Goal: Task Accomplishment & Management: Use online tool/utility

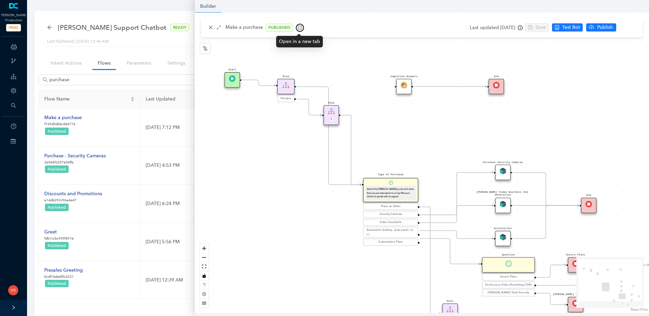
click at [297, 27] on icon "button" at bounding box center [299, 27] width 5 height 5
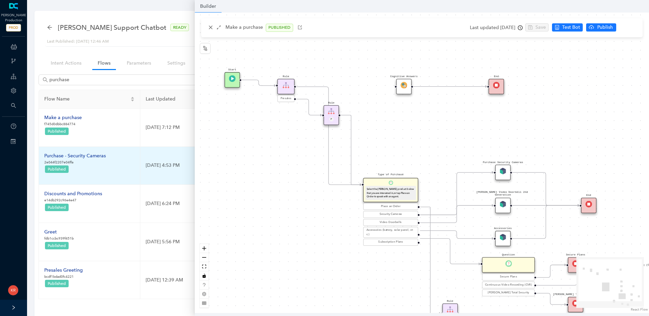
click at [83, 153] on div "Purchase - Security Cameras" at bounding box center [75, 155] width 62 height 7
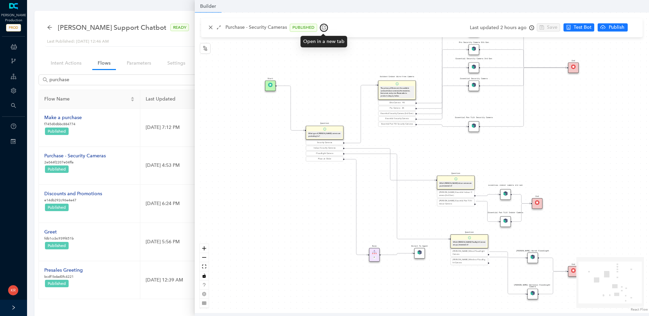
click at [325, 27] on button "button" at bounding box center [324, 28] width 8 height 8
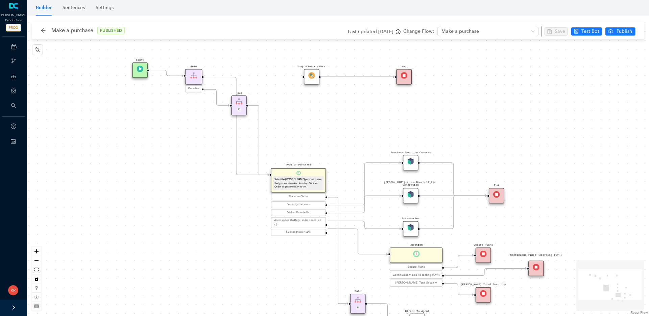
click at [414, 162] on div "Purchase Security Cameras" at bounding box center [411, 163] width 16 height 16
click at [412, 162] on img at bounding box center [410, 161] width 7 height 7
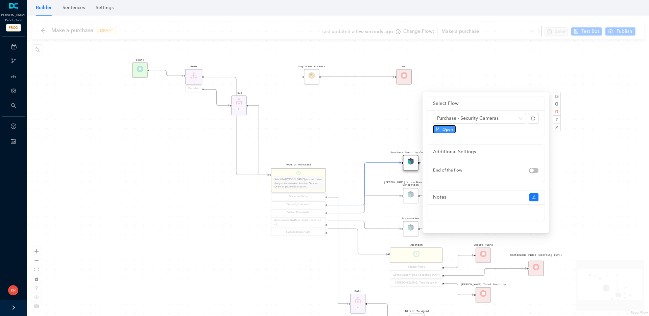
click at [446, 128] on span "Open" at bounding box center [447, 129] width 10 height 6
click at [340, 111] on div "Rule P Start Type of Purchase Select the Arlo product below that you are intere…" at bounding box center [338, 166] width 622 height 300
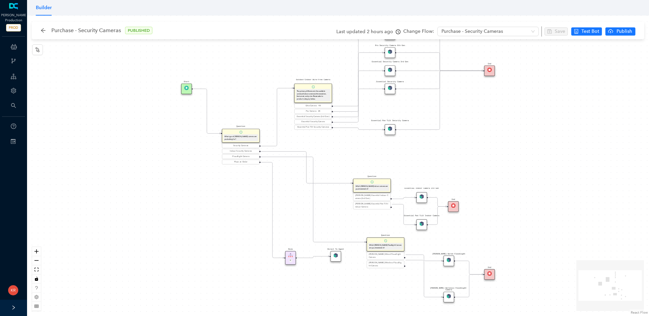
click at [390, 130] on img at bounding box center [390, 128] width 4 height 4
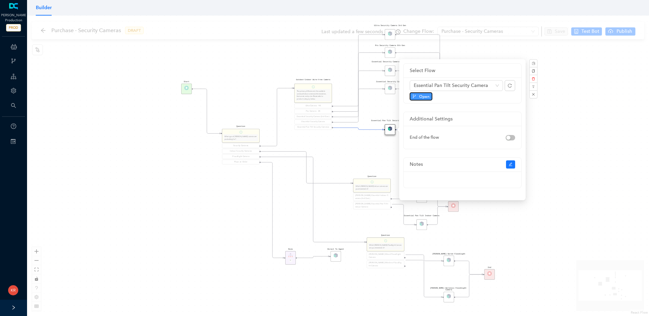
click at [419, 96] on span "Open" at bounding box center [424, 96] width 10 height 6
click at [356, 159] on div "Rule P Start Question What type of Arlo camera are you looking for? Security Ca…" at bounding box center [338, 166] width 622 height 300
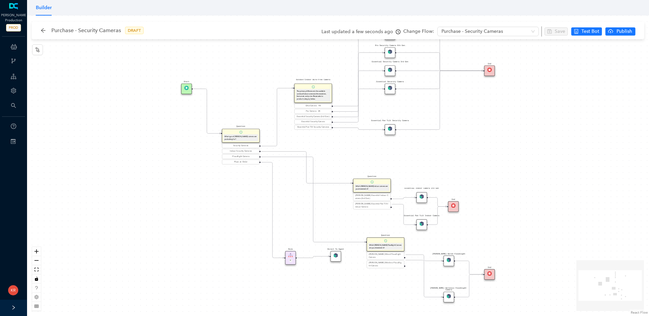
click at [306, 128] on div "Essential Pan Tilt Security Cameras" at bounding box center [313, 127] width 36 height 3
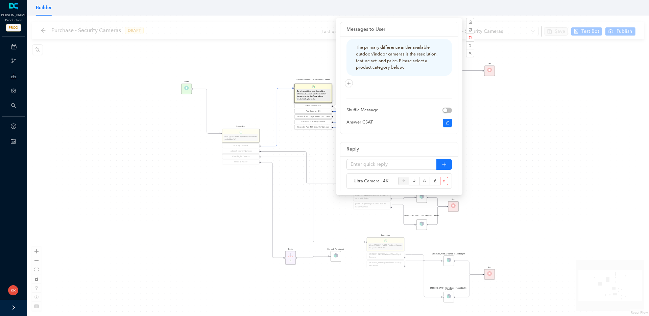
click at [515, 134] on div "Rule P Start Question What type of Arlo camera are you looking for? Security Ca…" at bounding box center [338, 166] width 622 height 300
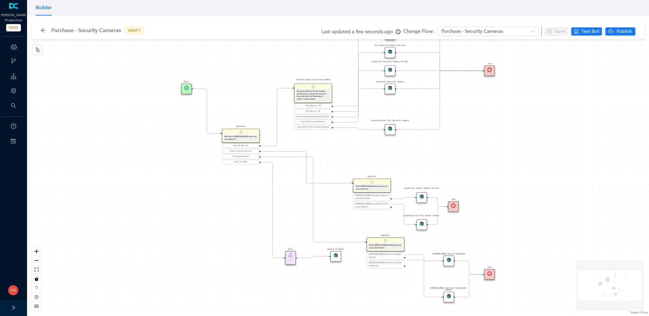
click at [386, 128] on div "Essential Pan Tilt Security Camera" at bounding box center [390, 129] width 10 height 10
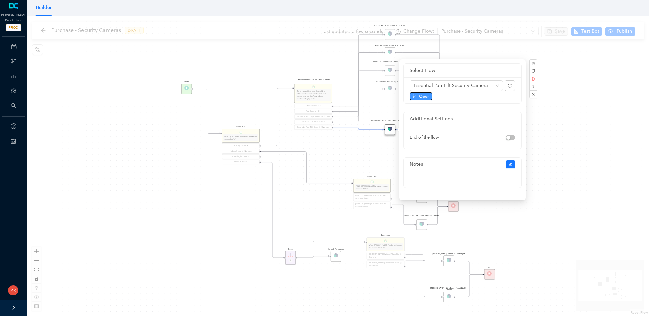
click at [419, 97] on span "Open" at bounding box center [424, 96] width 10 height 6
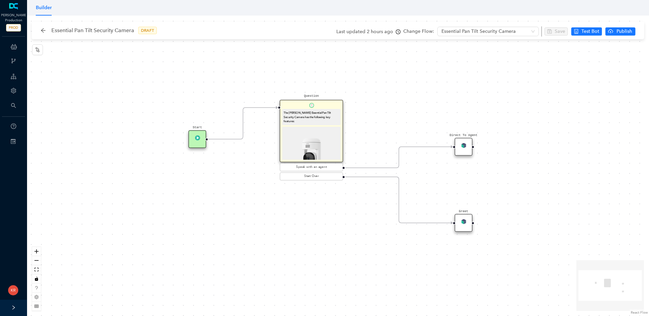
drag, startPoint x: 213, startPoint y: 132, endPoint x: 200, endPoint y: 142, distance: 16.2
click at [200, 142] on div "Start" at bounding box center [198, 139] width 18 height 18
click at [199, 139] on img at bounding box center [197, 137] width 5 height 5
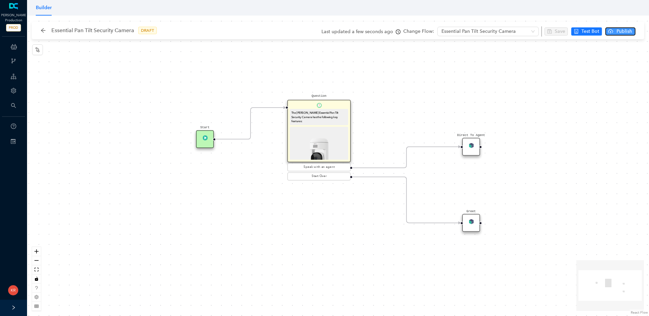
click at [624, 33] on span "Publish" at bounding box center [624, 31] width 17 height 7
click at [638, 59] on span "Yes" at bounding box center [639, 57] width 7 height 7
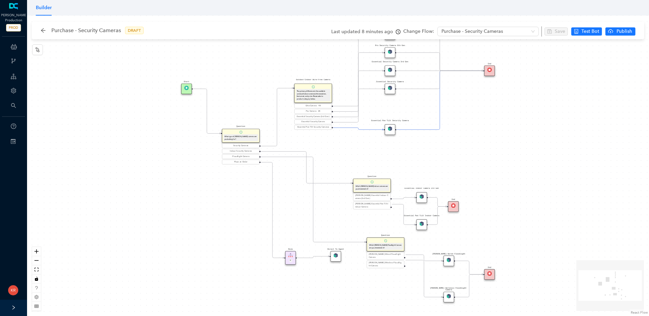
click at [389, 89] on img at bounding box center [390, 88] width 4 height 4
click at [390, 88] on img at bounding box center [390, 88] width 4 height 4
click at [389, 88] on img at bounding box center [390, 88] width 4 height 4
click at [394, 87] on div "Essential Security Camera" at bounding box center [390, 88] width 10 height 10
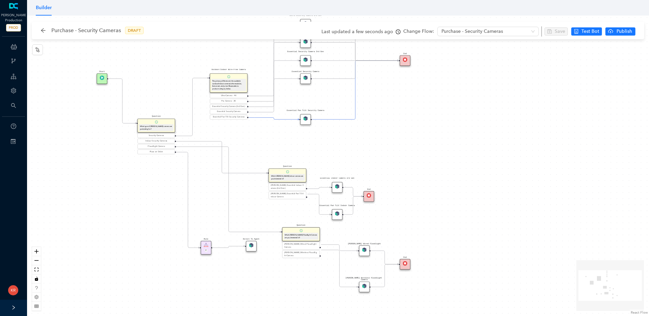
drag, startPoint x: 530, startPoint y: 167, endPoint x: 440, endPoint y: 157, distance: 89.8
click at [440, 157] on div "Rule P Start Question What type of [PERSON_NAME] camera are you looking for? Se…" at bounding box center [338, 166] width 622 height 300
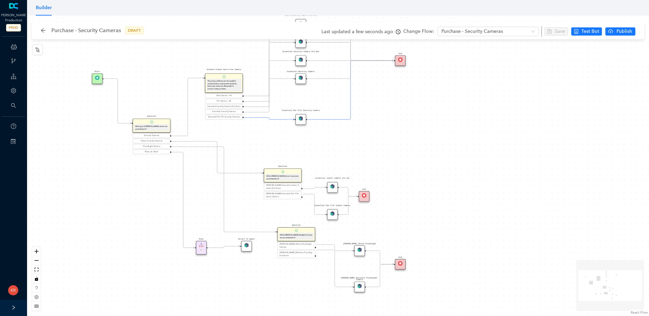
click at [333, 186] on img at bounding box center [332, 186] width 4 height 4
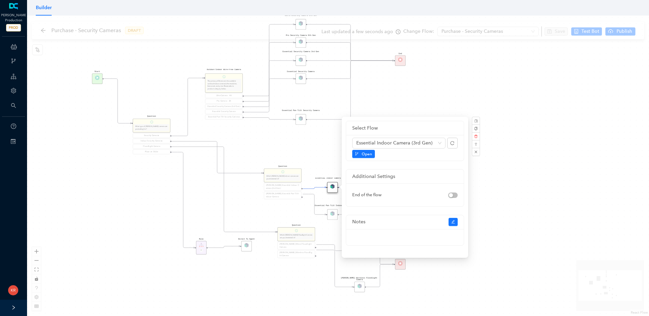
click at [326, 159] on div "Rule P Start Question What type of [PERSON_NAME] camera are you looking for? Se…" at bounding box center [338, 166] width 622 height 300
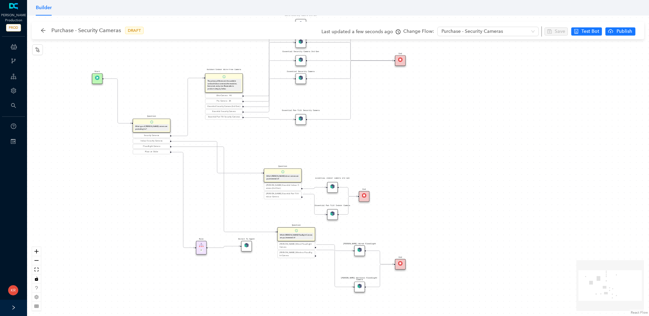
click at [303, 61] on div "Essential Security Camera 3rd Gen" at bounding box center [300, 60] width 10 height 10
click at [303, 62] on div "Essential Security Camera 3rd Gen" at bounding box center [300, 60] width 10 height 10
click at [302, 61] on img at bounding box center [300, 59] width 4 height 4
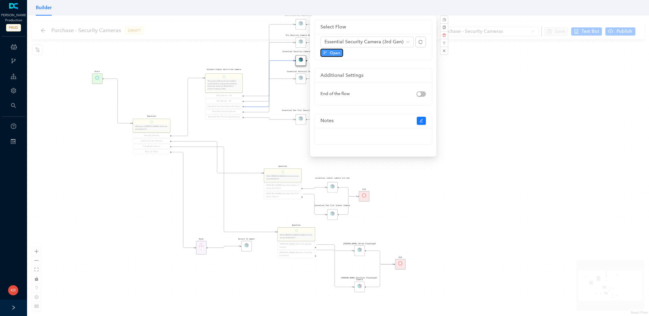
click at [332, 51] on span "Open" at bounding box center [335, 53] width 10 height 6
click at [476, 116] on div "Rule P Start Question What type of Arlo camera are you looking for? Security Ca…" at bounding box center [338, 166] width 622 height 300
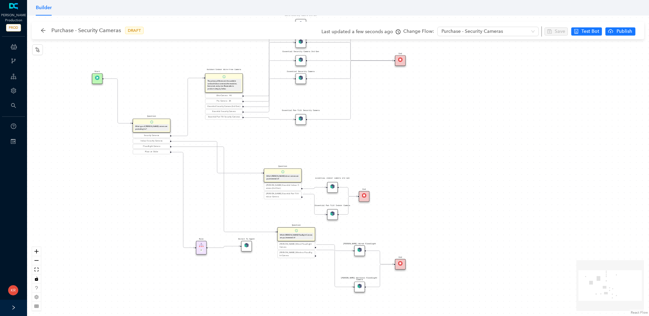
click at [299, 79] on img at bounding box center [300, 77] width 4 height 4
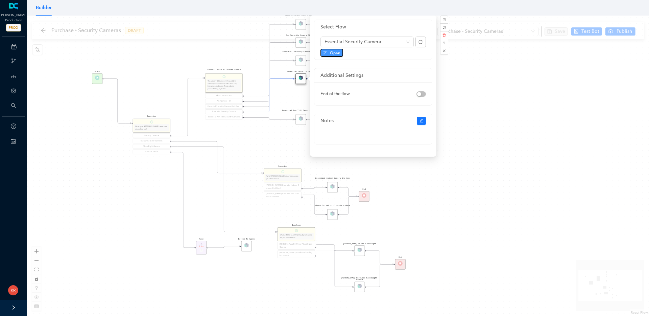
click at [334, 53] on span "Open" at bounding box center [335, 53] width 10 height 6
click at [481, 75] on div "Rule P Start Question What type of Arlo camera are you looking for? Security Ca…" at bounding box center [338, 166] width 622 height 300
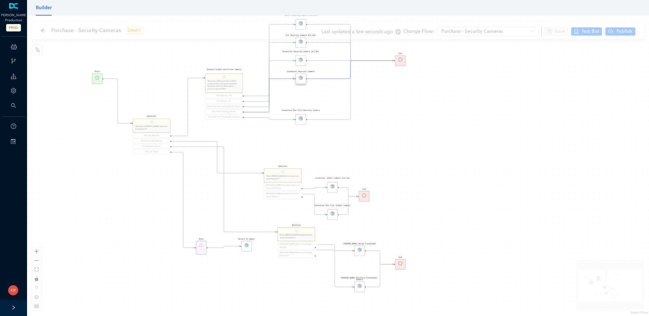
click at [481, 75] on div "Rule P Start Question What type of Arlo camera are you looking for? Security Ca…" at bounding box center [338, 166] width 622 height 300
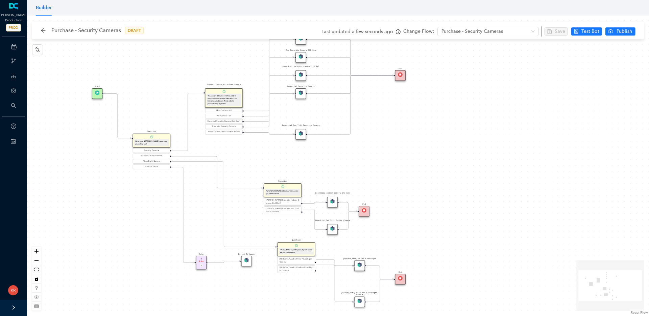
click at [299, 57] on img at bounding box center [300, 56] width 4 height 4
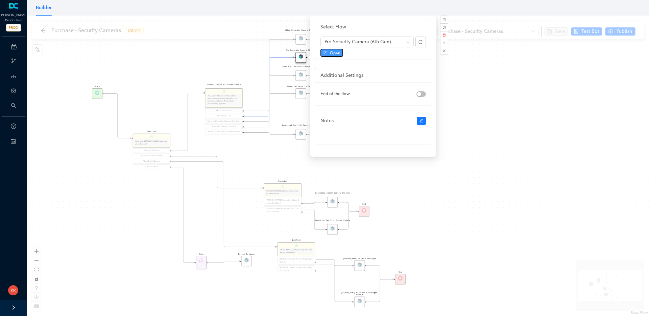
click at [333, 53] on span "Open" at bounding box center [335, 53] width 10 height 6
click at [478, 81] on div "Rule P Start Question What type of Arlo camera are you looking for? Security Ca…" at bounding box center [338, 166] width 622 height 300
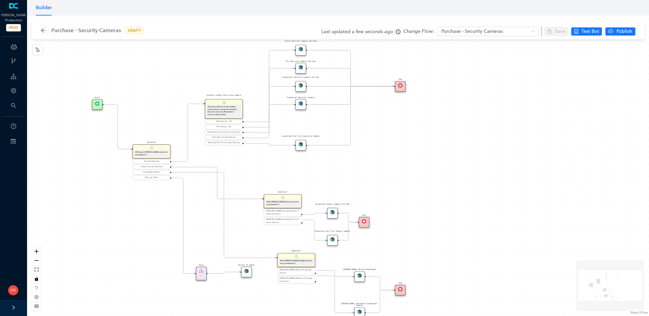
click at [300, 51] on img at bounding box center [300, 49] width 4 height 4
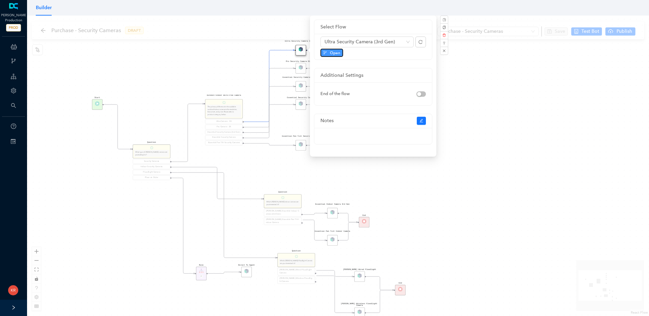
click at [334, 52] on span "Open" at bounding box center [335, 53] width 10 height 6
click at [558, 222] on div "Rule P Start Question What type of Arlo camera are you looking for? Security Ca…" at bounding box center [338, 166] width 622 height 300
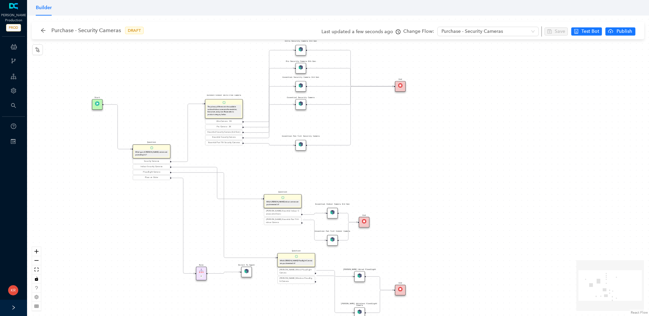
click at [331, 211] on img at bounding box center [332, 212] width 4 height 4
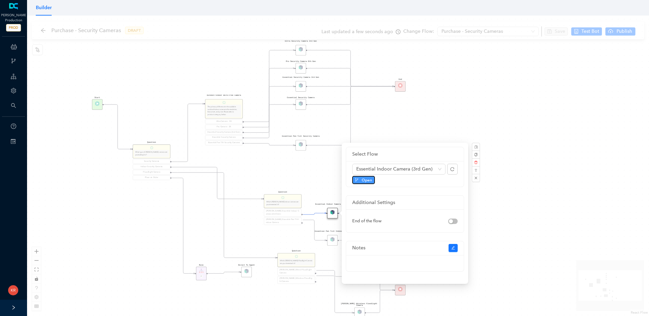
click at [363, 177] on span "Open" at bounding box center [367, 180] width 10 height 6
click at [481, 109] on div "Rule P Start Question What type of Arlo camera are you looking for? Security Ca…" at bounding box center [338, 166] width 622 height 300
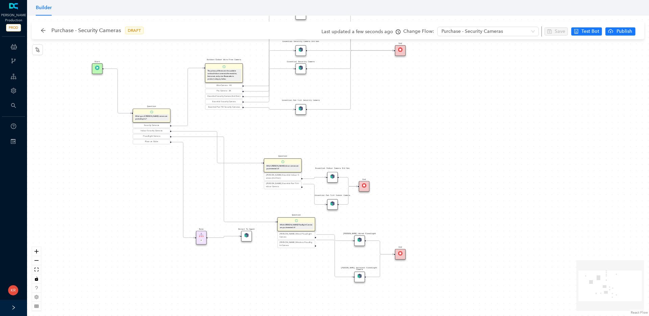
click at [362, 241] on div "Arlo Wired Floodlight" at bounding box center [359, 240] width 10 height 10
click at [359, 240] on img at bounding box center [359, 239] width 4 height 4
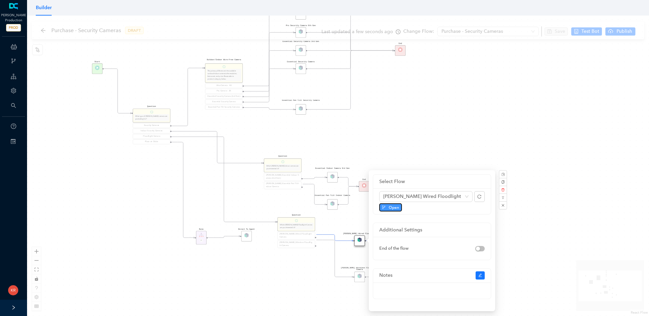
click at [387, 208] on button "Open" at bounding box center [390, 207] width 23 height 8
click at [547, 173] on div "Rule P Start Question What type of Arlo camera are you looking for? Security Ca…" at bounding box center [338, 166] width 622 height 300
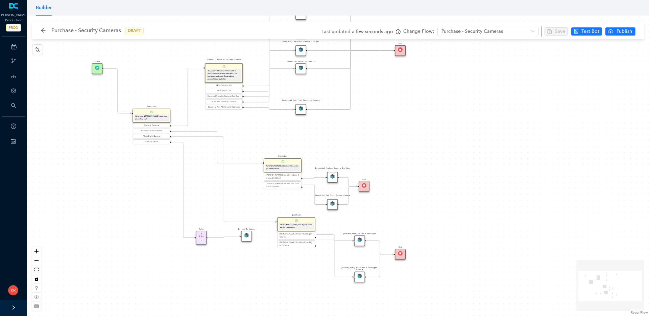
click at [359, 277] on img at bounding box center [359, 275] width 4 height 4
click at [359, 274] on img at bounding box center [359, 275] width 4 height 4
click at [360, 276] on img at bounding box center [359, 275] width 4 height 4
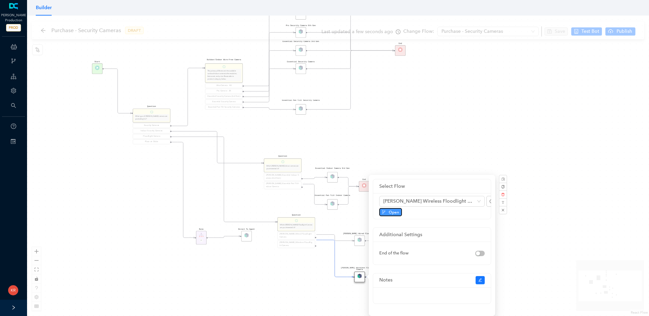
click at [387, 212] on button "Open" at bounding box center [390, 212] width 23 height 8
click at [486, 81] on div "Rule P Start Question What type of Arlo camera are you looking for? Security Ca…" at bounding box center [338, 166] width 622 height 300
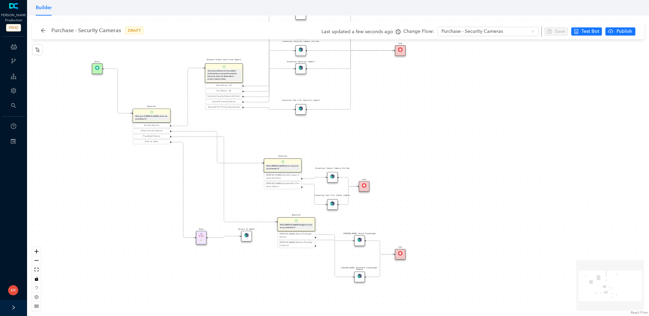
click at [334, 205] on img at bounding box center [332, 203] width 4 height 4
click at [333, 204] on img at bounding box center [332, 203] width 4 height 4
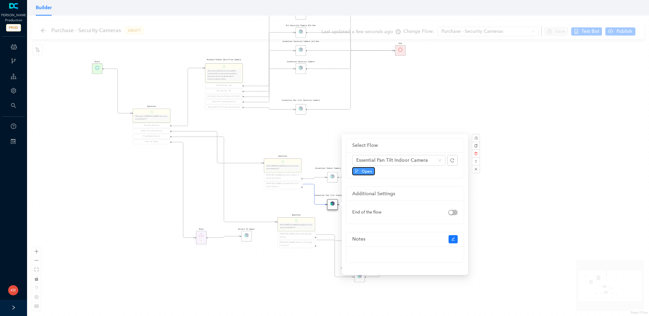
click at [360, 168] on button "Open" at bounding box center [363, 171] width 23 height 8
click at [449, 97] on div "Rule P Start Question What type of Arlo camera are you looking for? Security Ca…" at bounding box center [338, 166] width 622 height 300
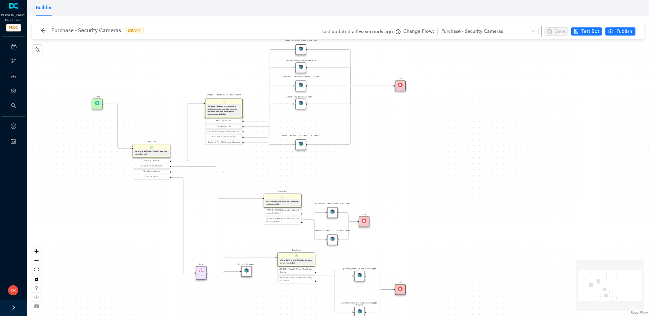
click at [300, 106] on div "Essential Security Camera" at bounding box center [300, 104] width 10 height 10
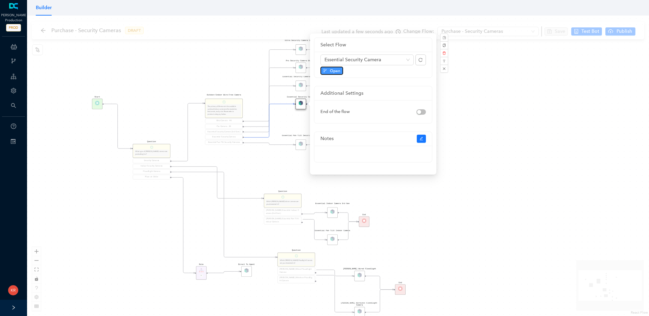
click at [332, 67] on button "Open" at bounding box center [331, 71] width 23 height 8
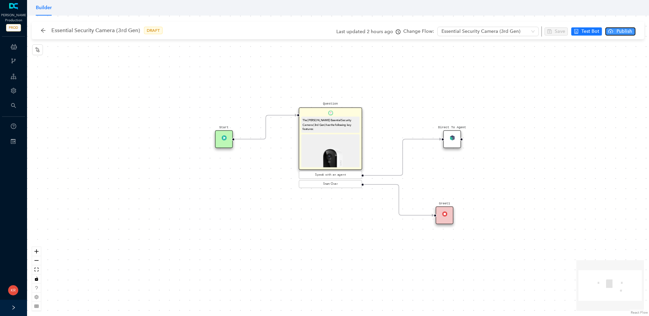
click at [617, 30] on span "Publish" at bounding box center [624, 31] width 17 height 7
click at [636, 57] on span "Yes" at bounding box center [639, 57] width 7 height 7
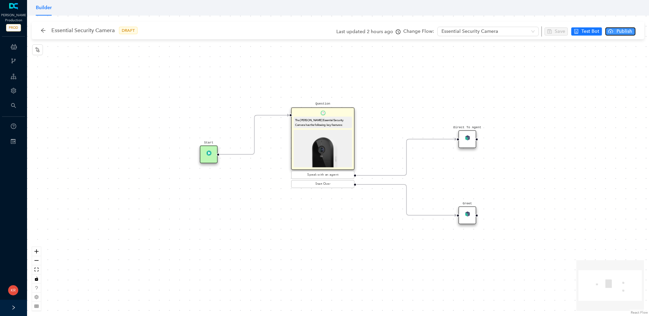
click at [626, 29] on span "Publish" at bounding box center [624, 31] width 17 height 7
click at [641, 58] on span "Yes" at bounding box center [639, 57] width 7 height 7
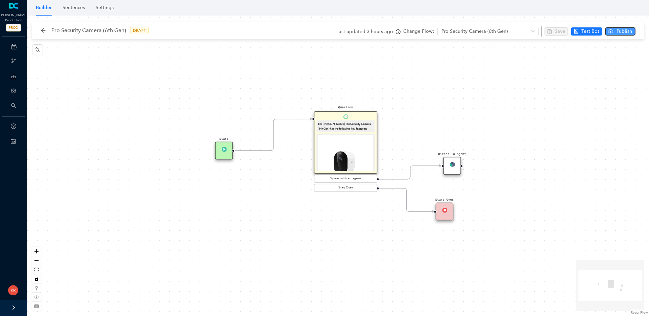
click at [628, 28] on span "Publish" at bounding box center [624, 31] width 17 height 7
click at [639, 57] on span "Yes" at bounding box center [639, 57] width 7 height 7
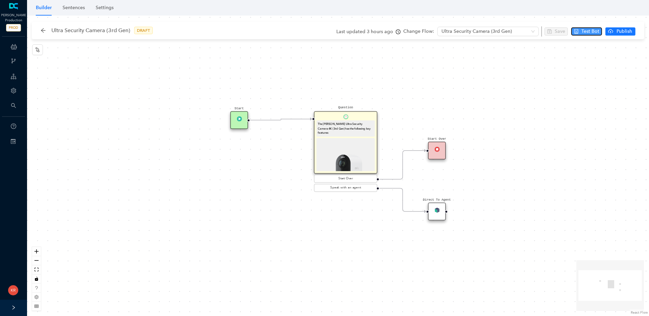
click at [585, 32] on span "Test Bot" at bounding box center [590, 31] width 18 height 7
click at [620, 32] on span "Publish" at bounding box center [624, 31] width 17 height 7
click at [639, 57] on span "Yes" at bounding box center [639, 57] width 7 height 7
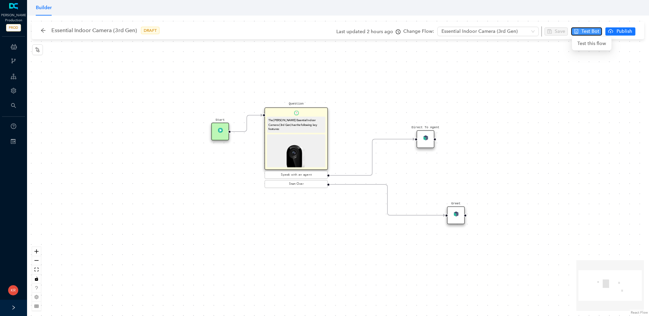
click at [584, 32] on span "Test Bot" at bounding box center [590, 31] width 18 height 7
click at [618, 34] on span "Publish" at bounding box center [624, 31] width 17 height 7
click at [638, 56] on span "Yes" at bounding box center [639, 57] width 7 height 7
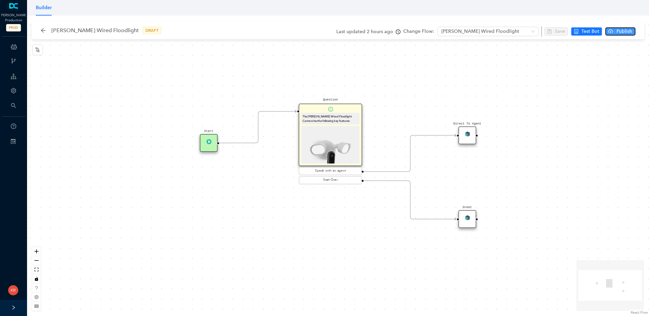
click at [623, 31] on span "Publish" at bounding box center [624, 31] width 17 height 7
click at [636, 58] on span "Yes" at bounding box center [639, 57] width 7 height 7
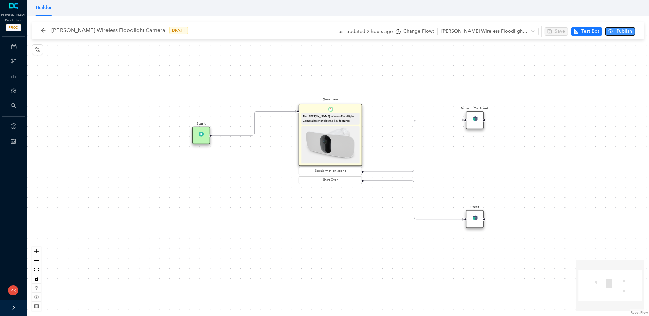
click at [627, 30] on span "Publish" at bounding box center [624, 31] width 17 height 7
click at [636, 58] on span "Yes" at bounding box center [639, 57] width 7 height 7
